Goal: Task Accomplishment & Management: Use online tool/utility

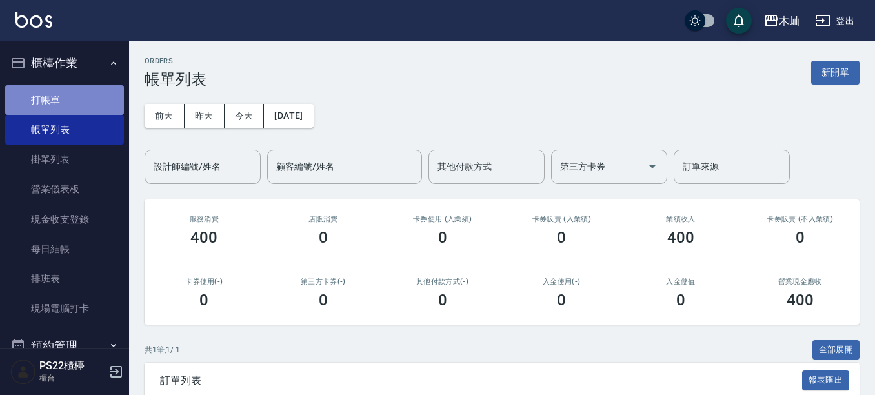
click at [77, 99] on link "打帳單" at bounding box center [64, 100] width 119 height 30
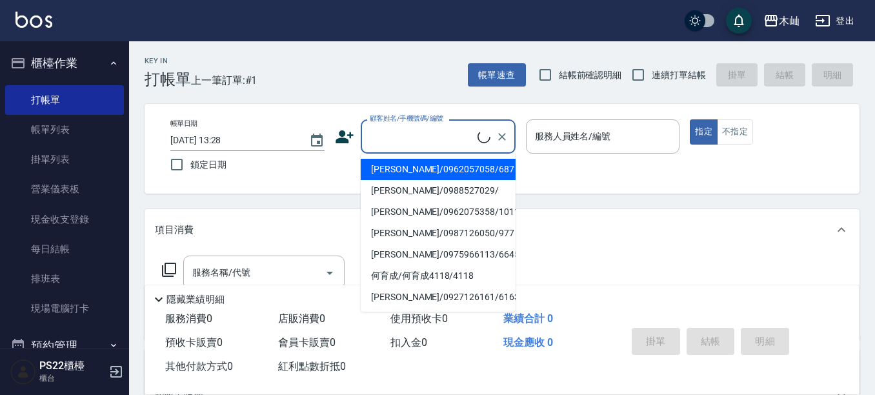
click at [450, 137] on input "顧客姓名/手機號碼/編號" at bounding box center [422, 136] width 111 height 23
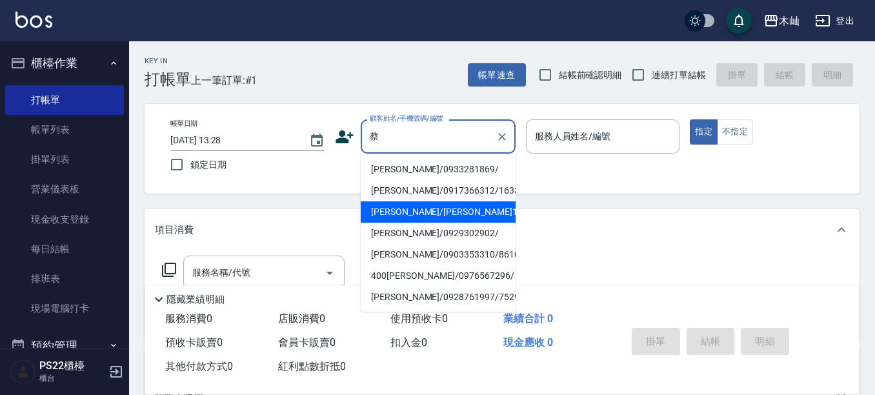
click at [450, 218] on li "[PERSON_NAME]/[PERSON_NAME]13013/13013" at bounding box center [438, 211] width 155 height 21
type input "[PERSON_NAME]/[PERSON_NAME]13013/13013"
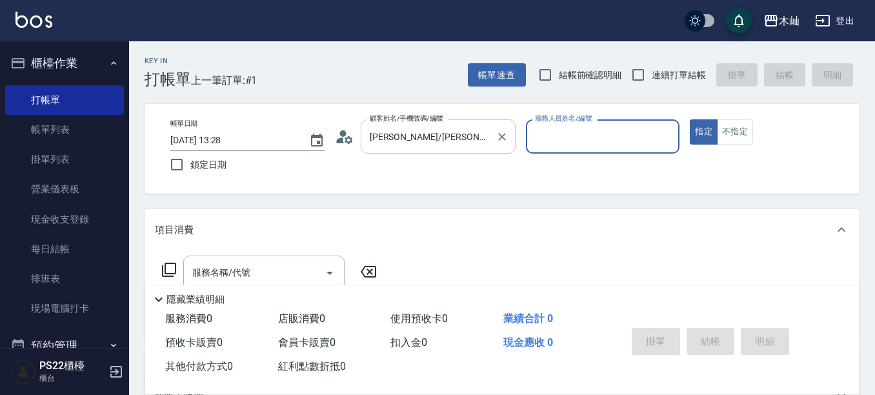
type input "Abby-5"
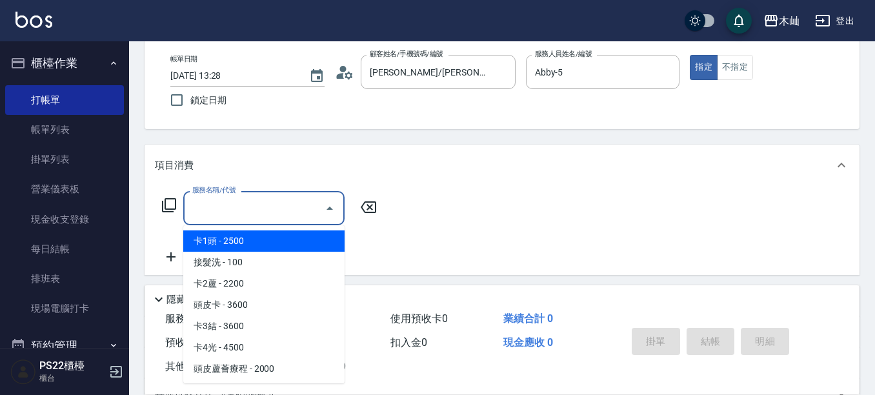
click at [247, 209] on input "服務名稱/代號" at bounding box center [254, 208] width 130 height 23
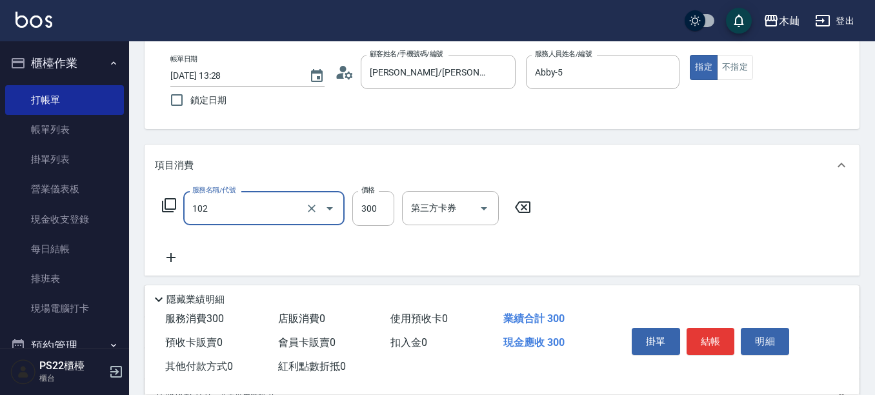
type input "精油洗髮(102)"
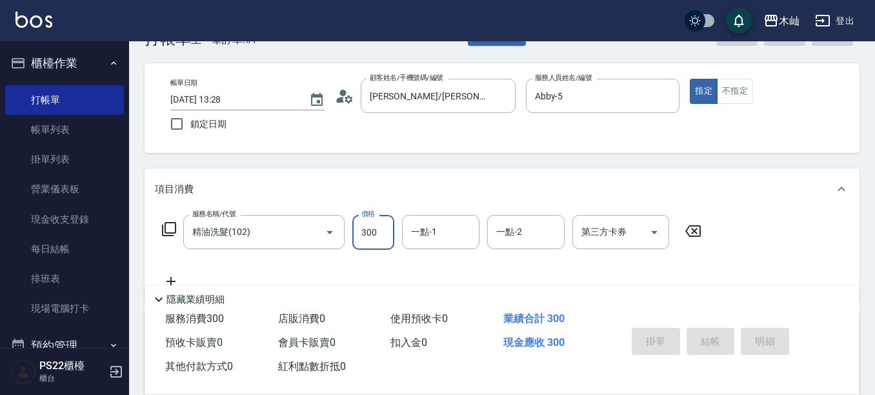
scroll to position [0, 0]
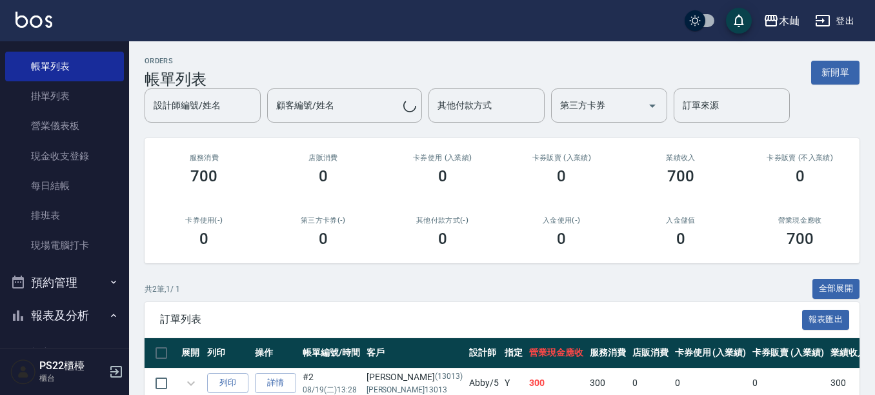
scroll to position [258, 0]
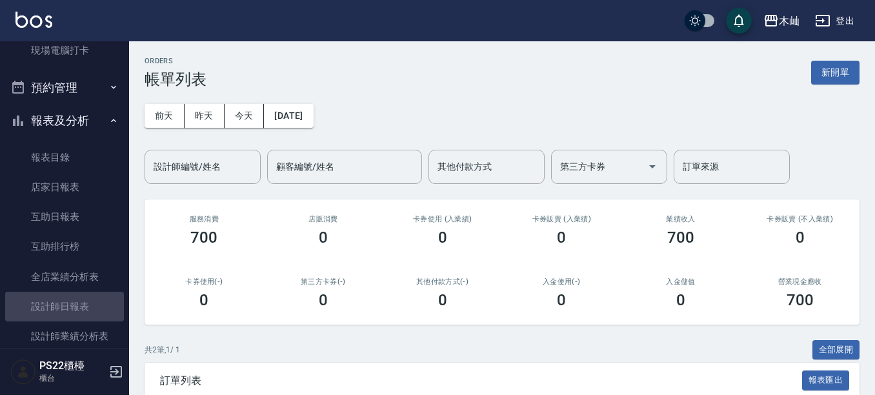
drag, startPoint x: 65, startPoint y: 302, endPoint x: 246, endPoint y: 258, distance: 186.2
click at [64, 303] on link "設計師日報表" at bounding box center [64, 307] width 119 height 30
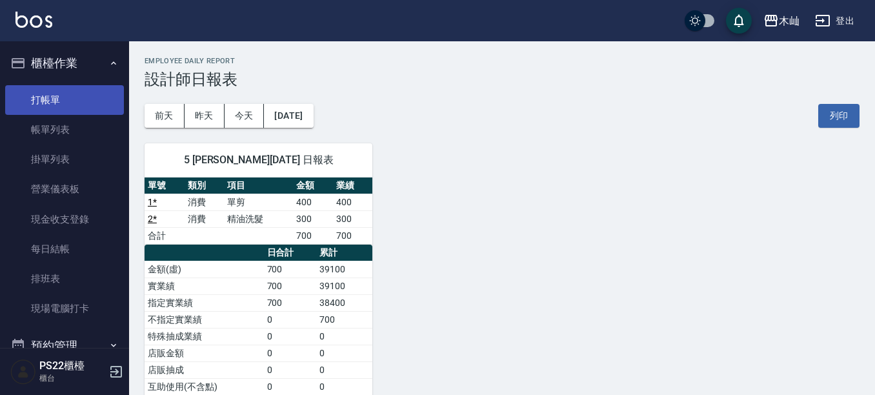
click at [46, 99] on link "打帳單" at bounding box center [64, 100] width 119 height 30
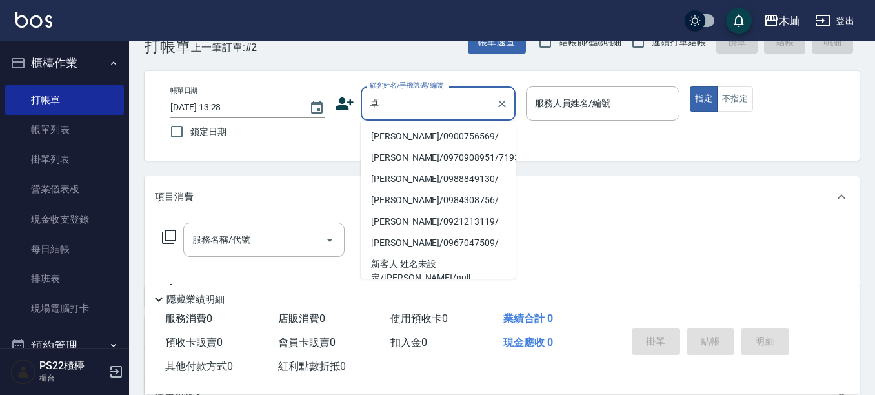
scroll to position [65, 0]
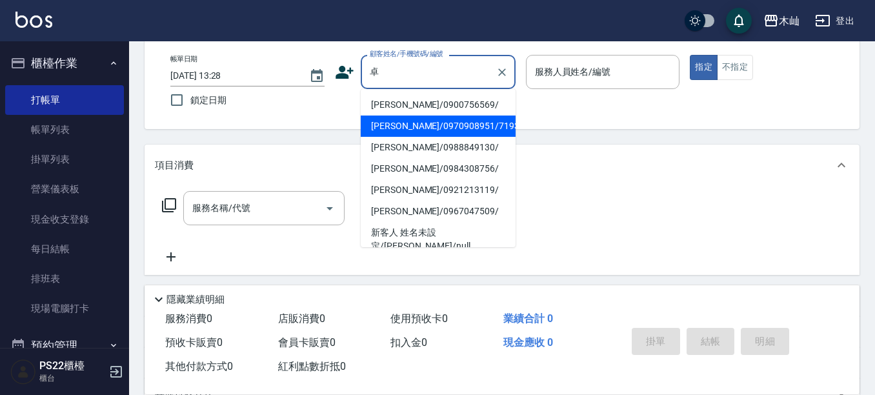
click at [432, 133] on li "[PERSON_NAME]/0970908951/7193" at bounding box center [438, 126] width 155 height 21
type input "[PERSON_NAME]/0970908951/7193"
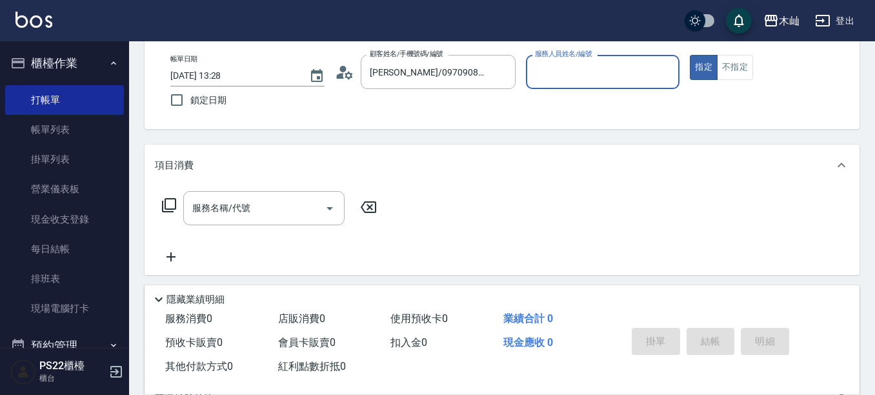
type input "小愛-10"
click at [252, 211] on input "服務名稱/代號" at bounding box center [254, 208] width 130 height 23
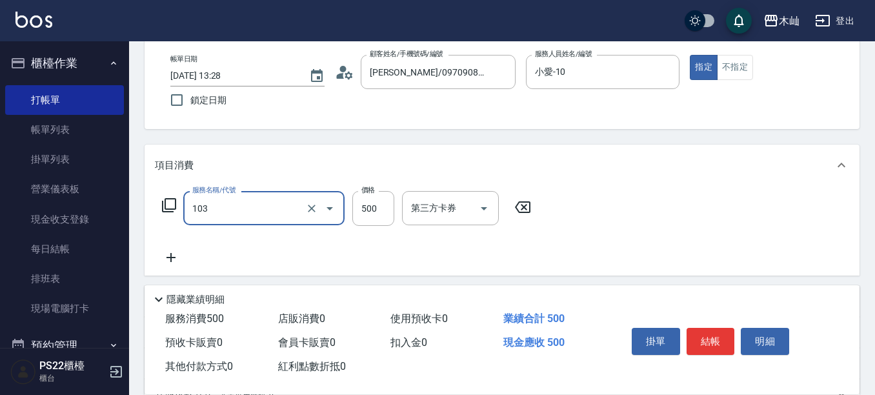
type input "B級洗剪(103)"
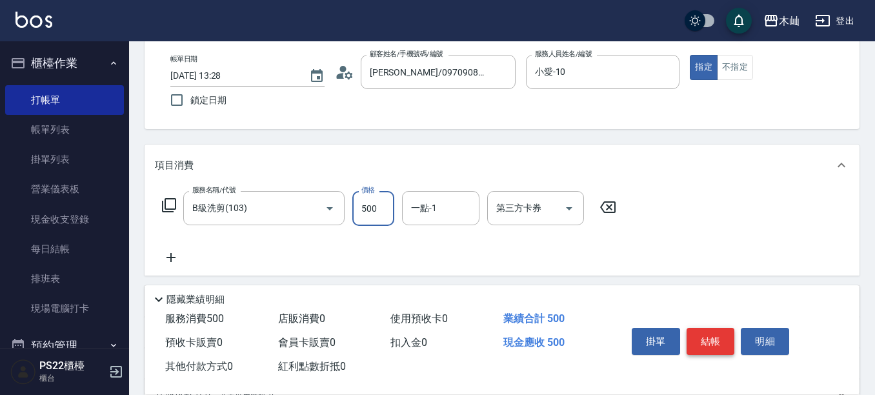
click at [698, 328] on button "結帳" at bounding box center [711, 341] width 48 height 27
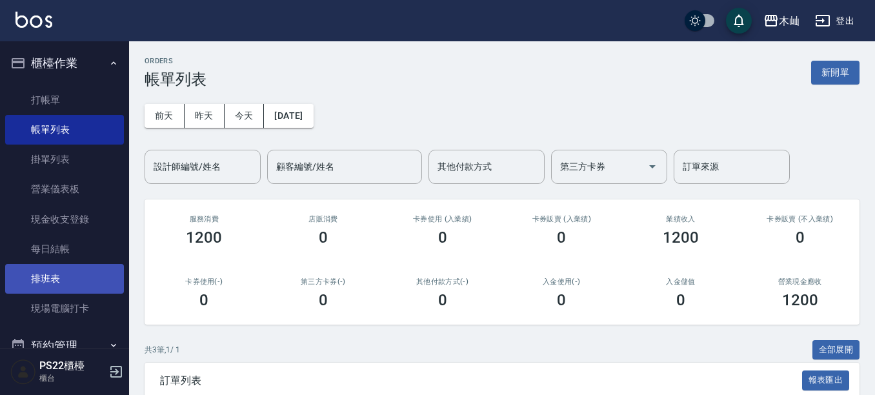
click at [45, 283] on link "排班表" at bounding box center [64, 279] width 119 height 30
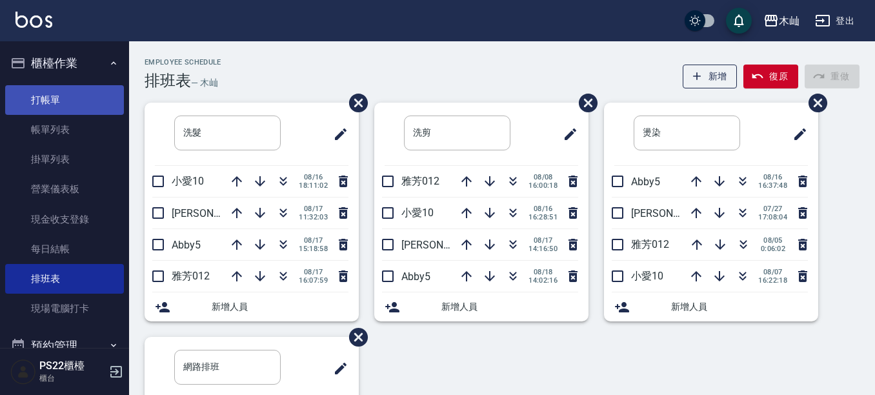
click at [44, 87] on link "打帳單" at bounding box center [64, 100] width 119 height 30
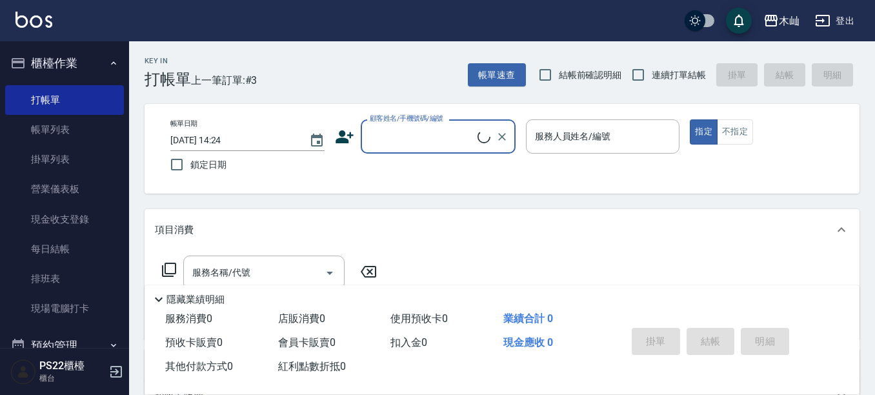
click at [392, 143] on input "顧客姓名/手機號碼/編號" at bounding box center [422, 136] width 111 height 23
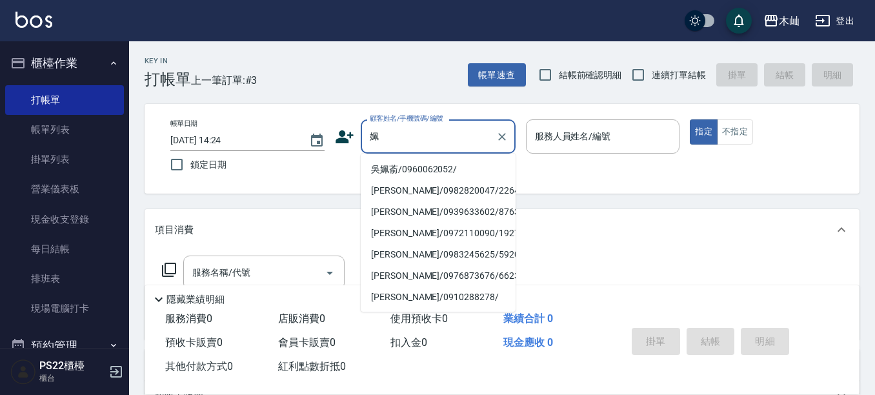
click at [412, 160] on li "吳姵萮/0960062052/" at bounding box center [438, 169] width 155 height 21
type input "吳姵萮/0960062052/"
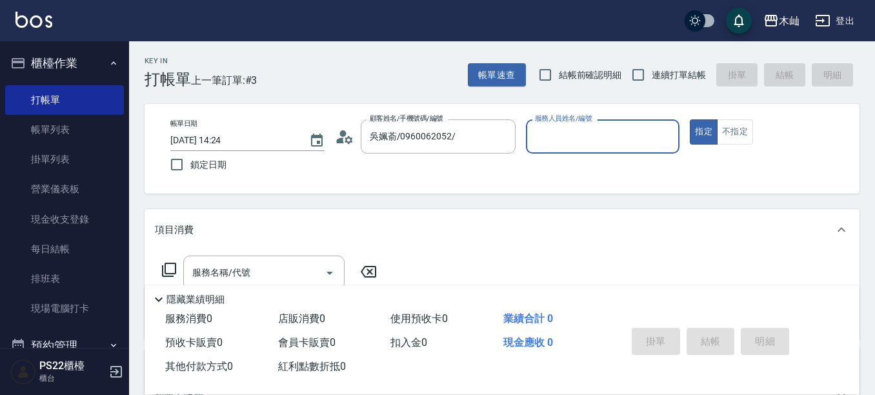
type input "[PERSON_NAME]-7"
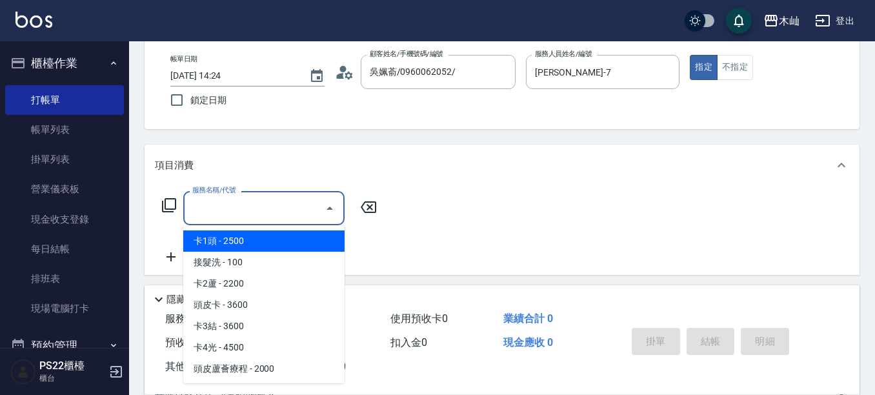
click at [292, 200] on input "服務名稱/代號" at bounding box center [254, 208] width 130 height 23
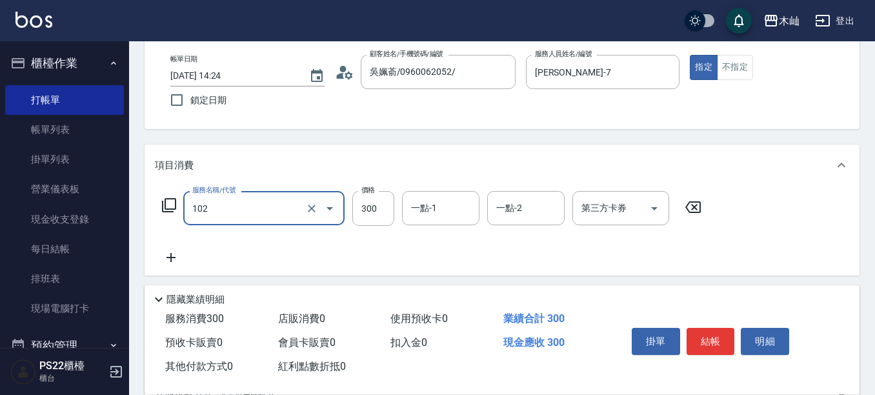
type input "精油洗髮(102)"
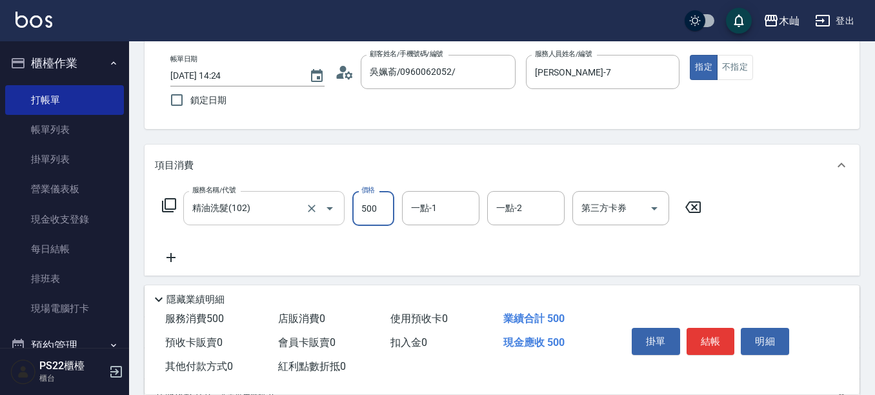
type input "500"
click at [724, 339] on button "結帳" at bounding box center [711, 341] width 48 height 27
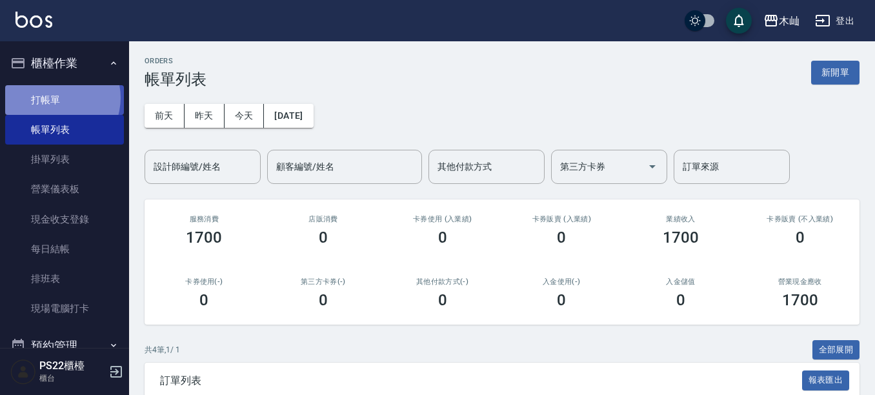
click at [55, 97] on link "打帳單" at bounding box center [64, 100] width 119 height 30
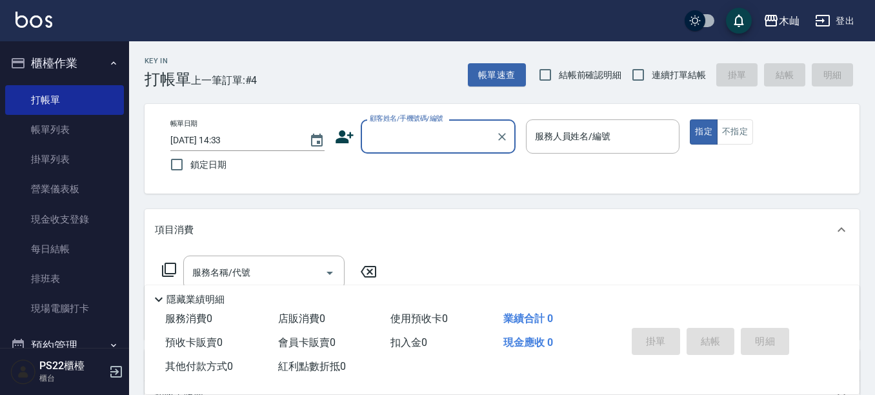
scroll to position [65, 0]
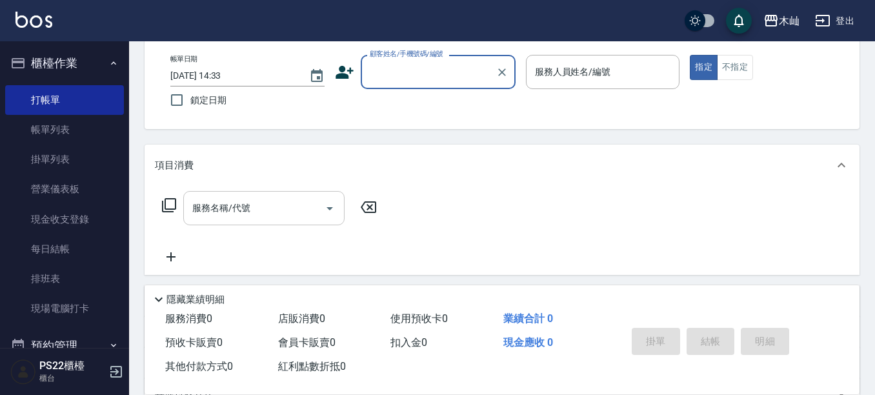
click at [297, 216] on input "服務名稱/代號" at bounding box center [254, 208] width 130 height 23
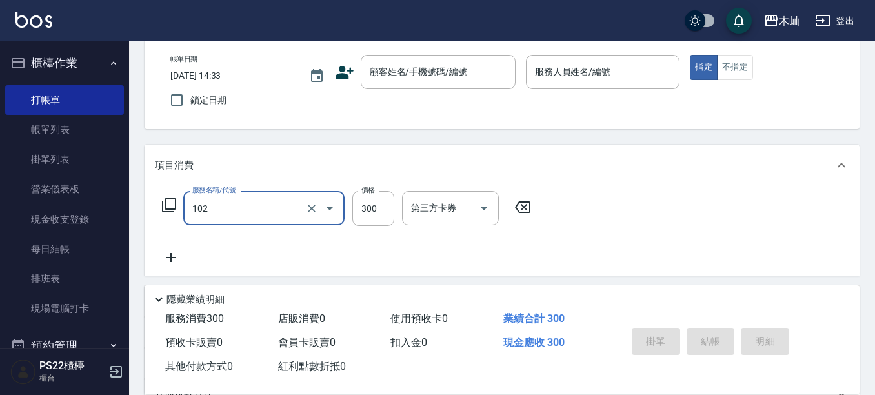
type input "精油洗髮(102)"
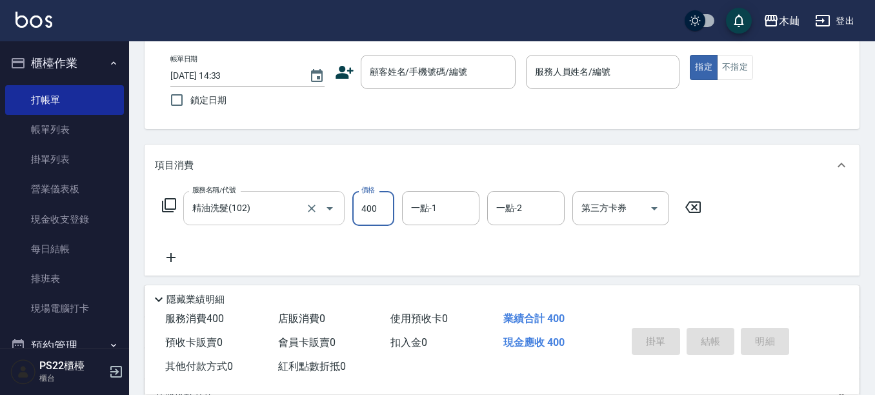
type input "400"
click at [476, 69] on input "顧客姓名/手機號碼/編號" at bounding box center [429, 72] width 124 height 23
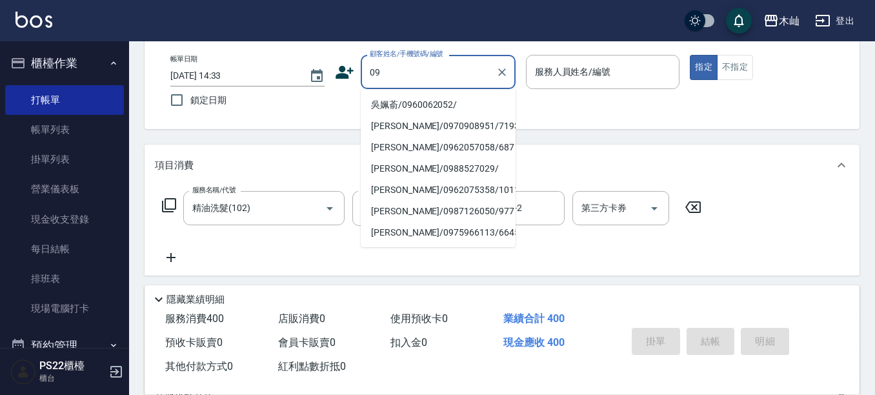
type input "0"
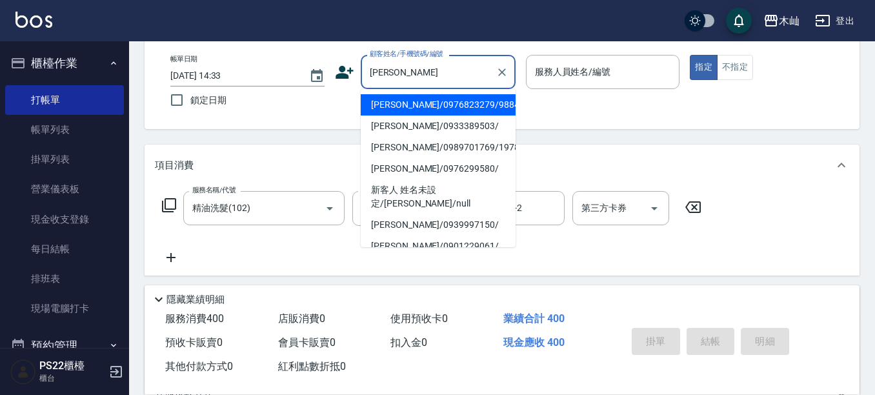
click at [394, 106] on li "[PERSON_NAME]/0976823279/9884" at bounding box center [438, 104] width 155 height 21
type input "[PERSON_NAME]/0976823279/9884"
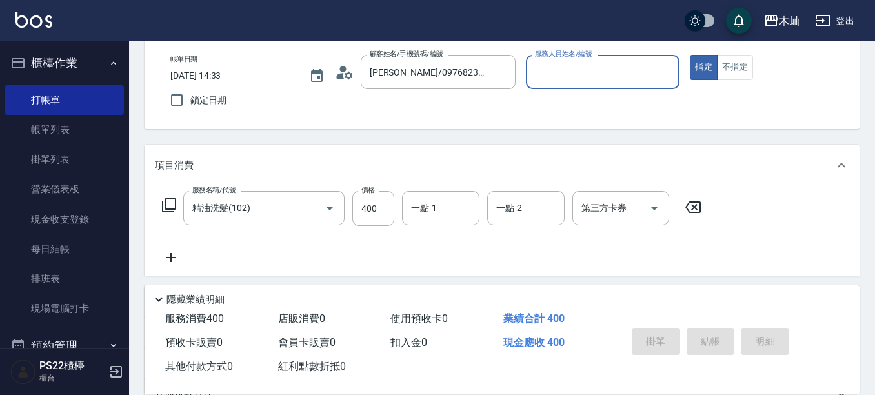
type input "Abby-5"
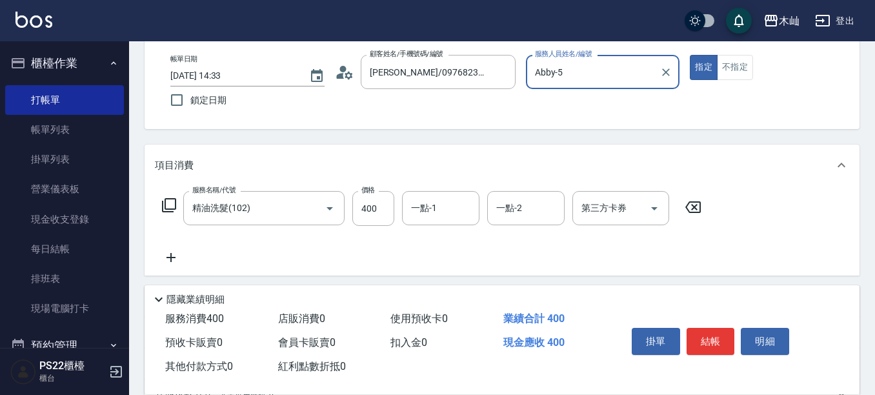
click at [538, 75] on input "Abby-5" at bounding box center [593, 72] width 123 height 23
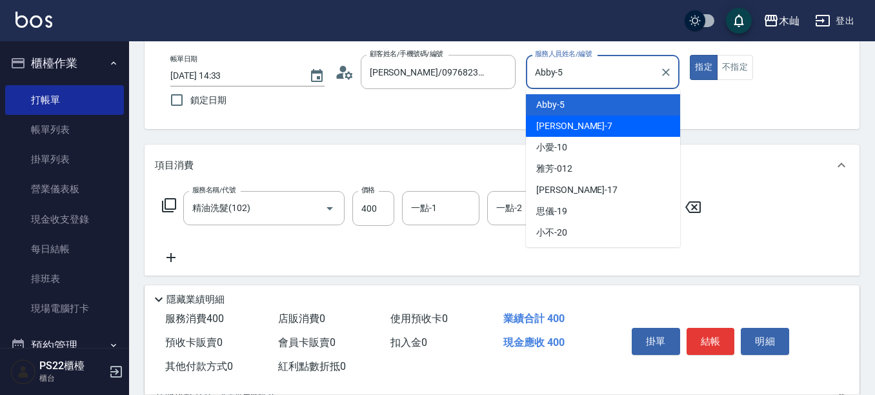
click at [771, 152] on div "項目消費" at bounding box center [502, 165] width 715 height 41
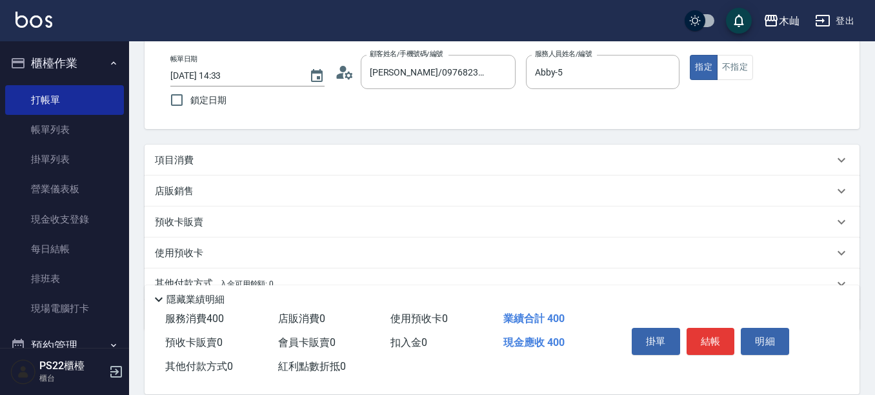
click at [210, 155] on div "項目消費" at bounding box center [494, 161] width 679 height 14
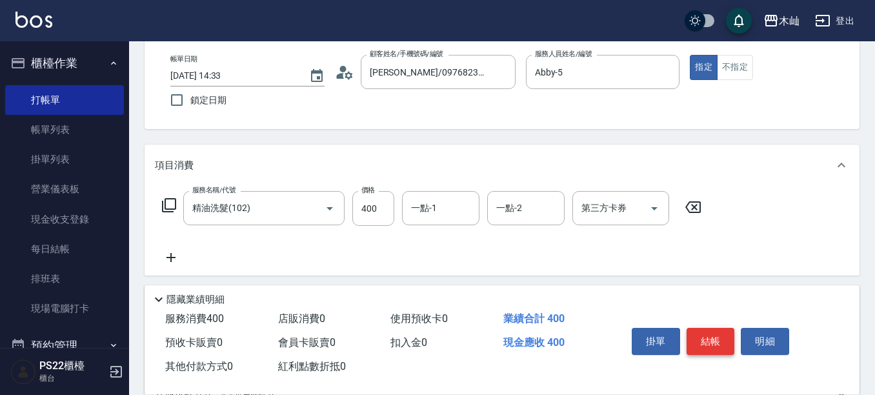
drag, startPoint x: 707, startPoint y: 340, endPoint x: 728, endPoint y: 329, distance: 24.3
click at [707, 340] on button "結帳" at bounding box center [711, 341] width 48 height 27
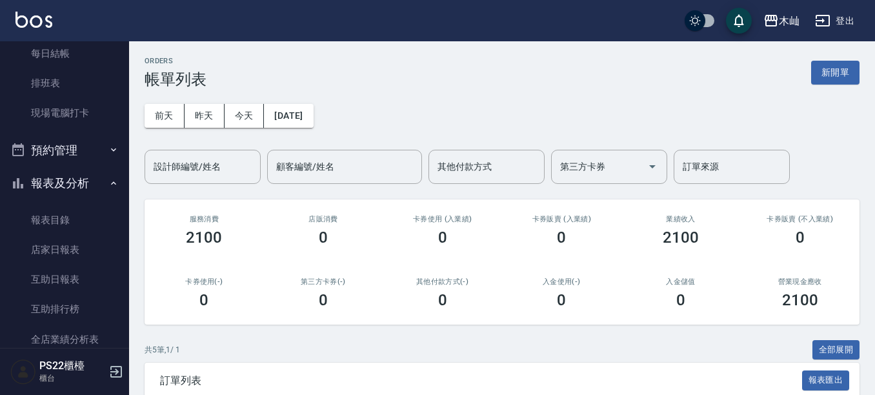
scroll to position [194, 0]
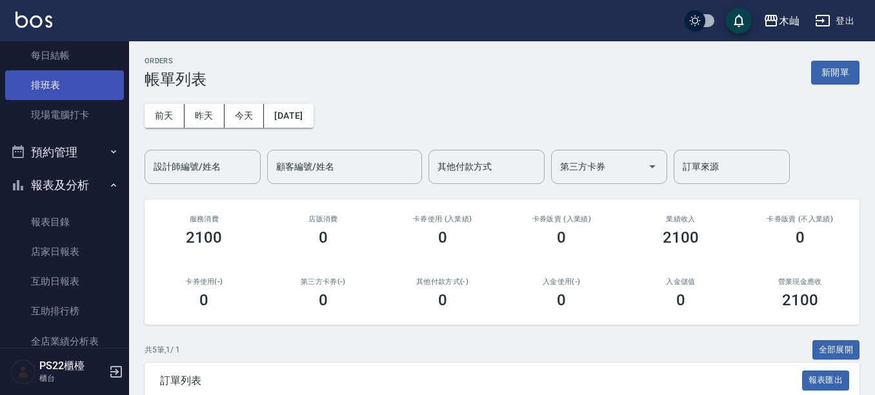
click at [50, 90] on link "排班表" at bounding box center [64, 85] width 119 height 30
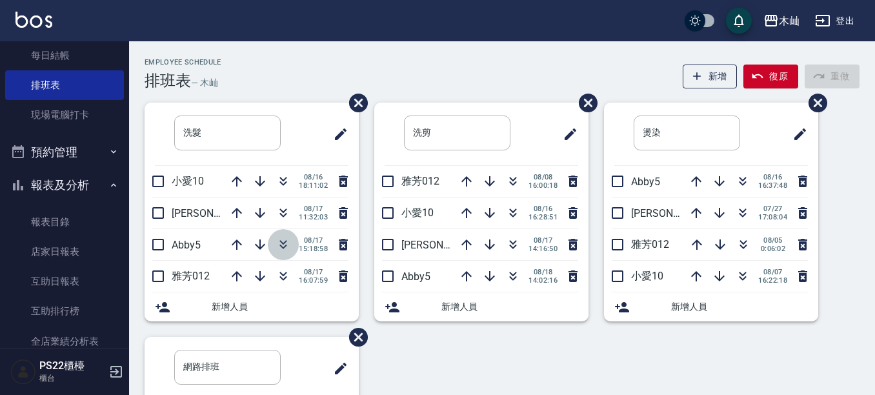
click at [279, 246] on icon "button" at bounding box center [283, 244] width 15 height 15
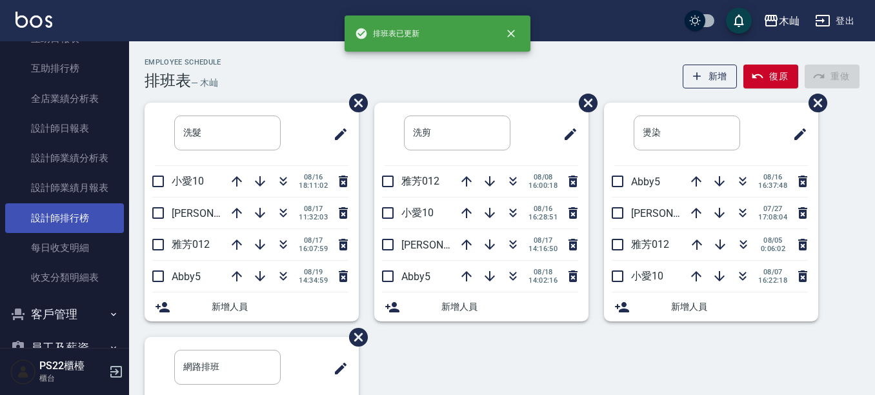
scroll to position [452, 0]
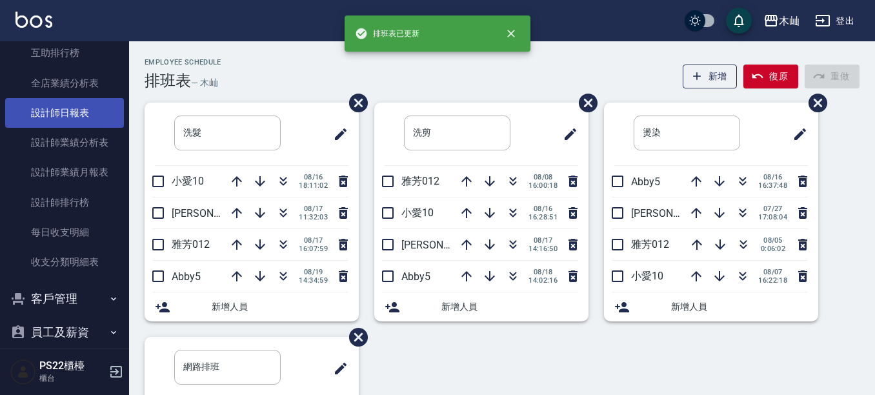
click at [74, 110] on link "設計師日報表" at bounding box center [64, 113] width 119 height 30
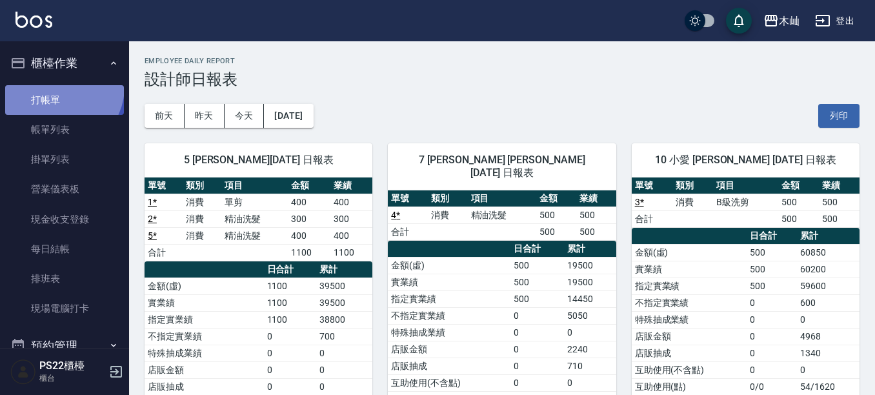
drag, startPoint x: 57, startPoint y: 87, endPoint x: 66, endPoint y: 83, distance: 9.2
click at [57, 87] on link "打帳單" at bounding box center [64, 100] width 119 height 30
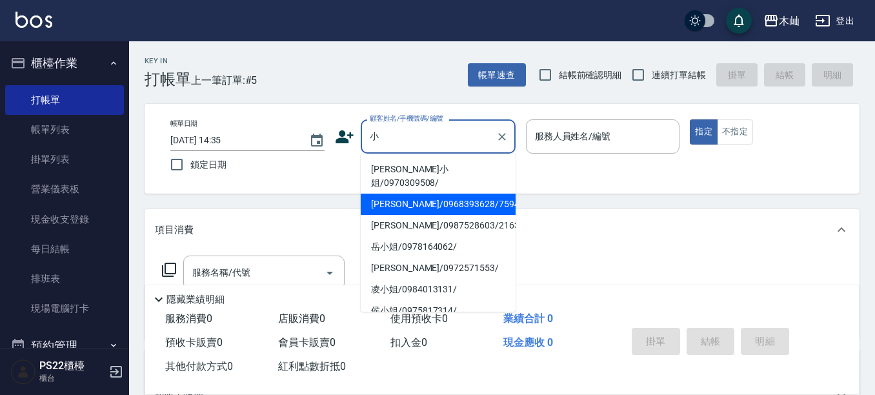
click at [431, 194] on li "[PERSON_NAME]/0968393628/759452" at bounding box center [438, 204] width 155 height 21
type input "[PERSON_NAME]/0968393628/759452"
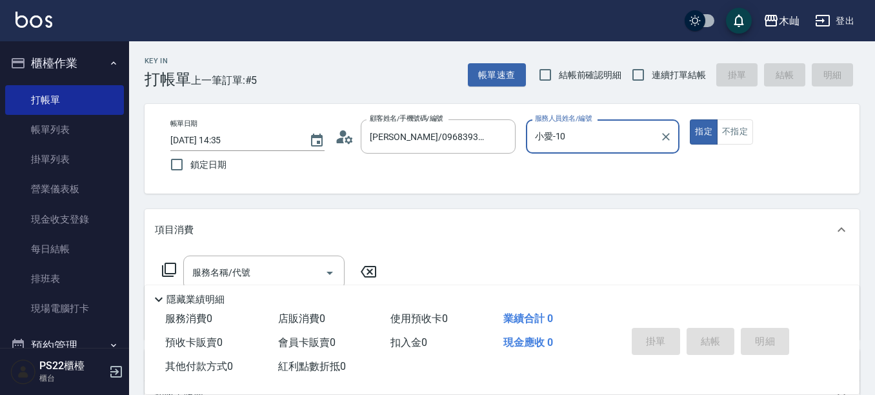
type input "小愛-10"
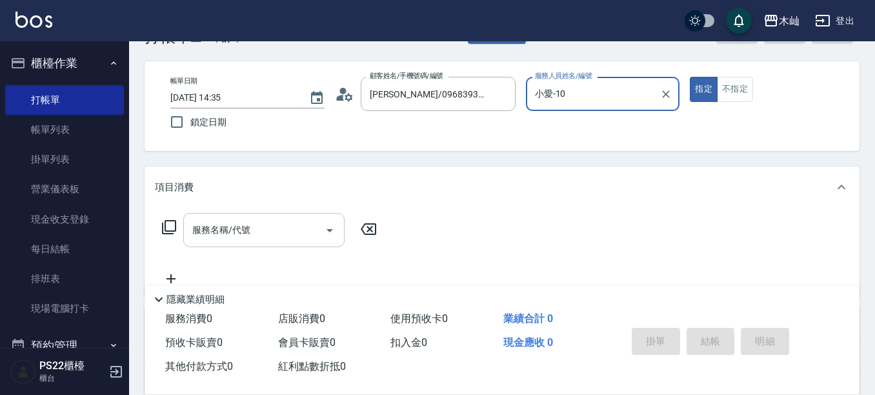
scroll to position [65, 0]
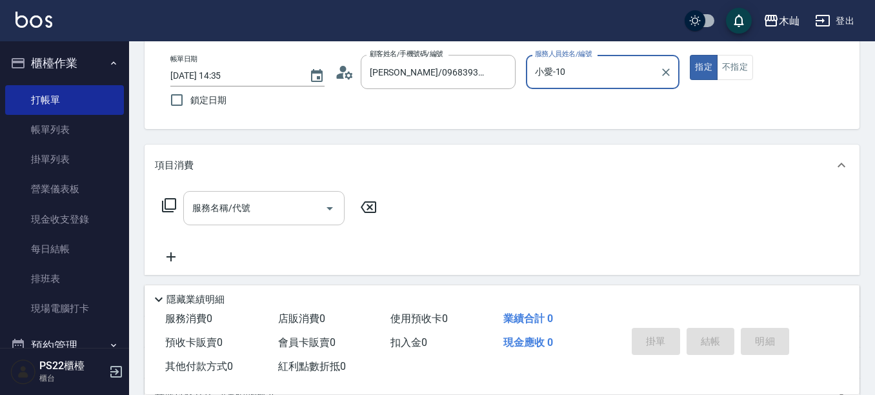
click at [250, 223] on div "服務名稱/代號" at bounding box center [263, 208] width 161 height 34
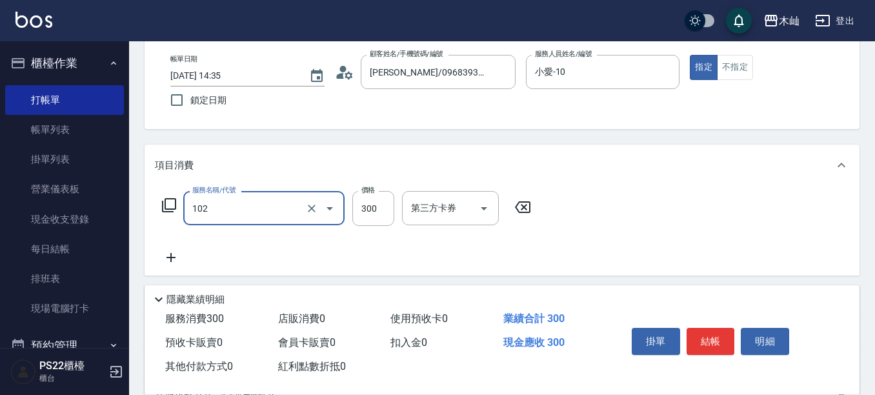
type input "精油洗髮(102)"
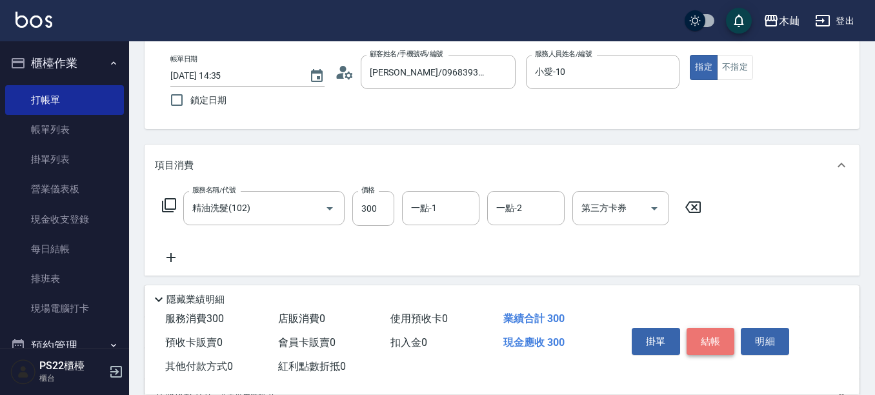
click at [718, 338] on button "結帳" at bounding box center [711, 341] width 48 height 27
